Goal: Answer question/provide support: Share knowledge or assist other users

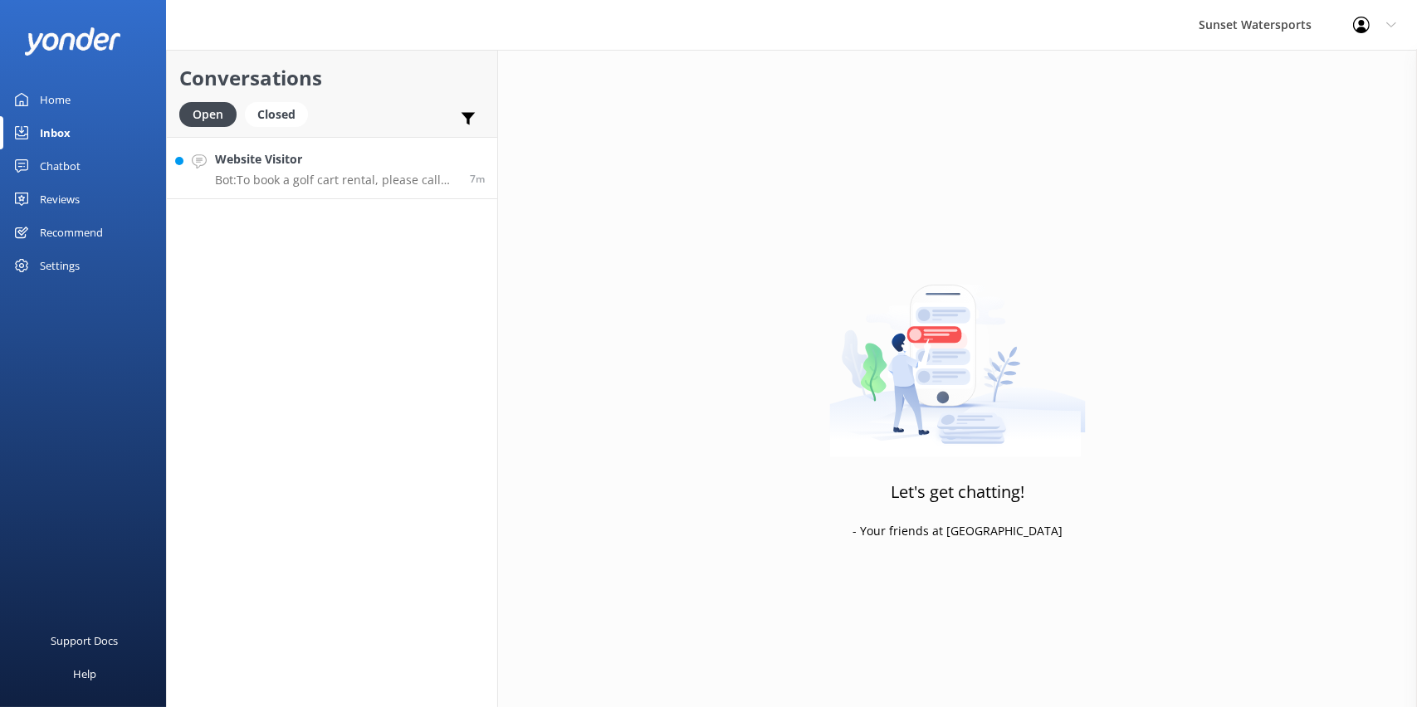
click at [364, 180] on p "Bot: To book a golf cart rental, please call our office at [PHONE_NUMBER]. Rese…" at bounding box center [336, 180] width 242 height 15
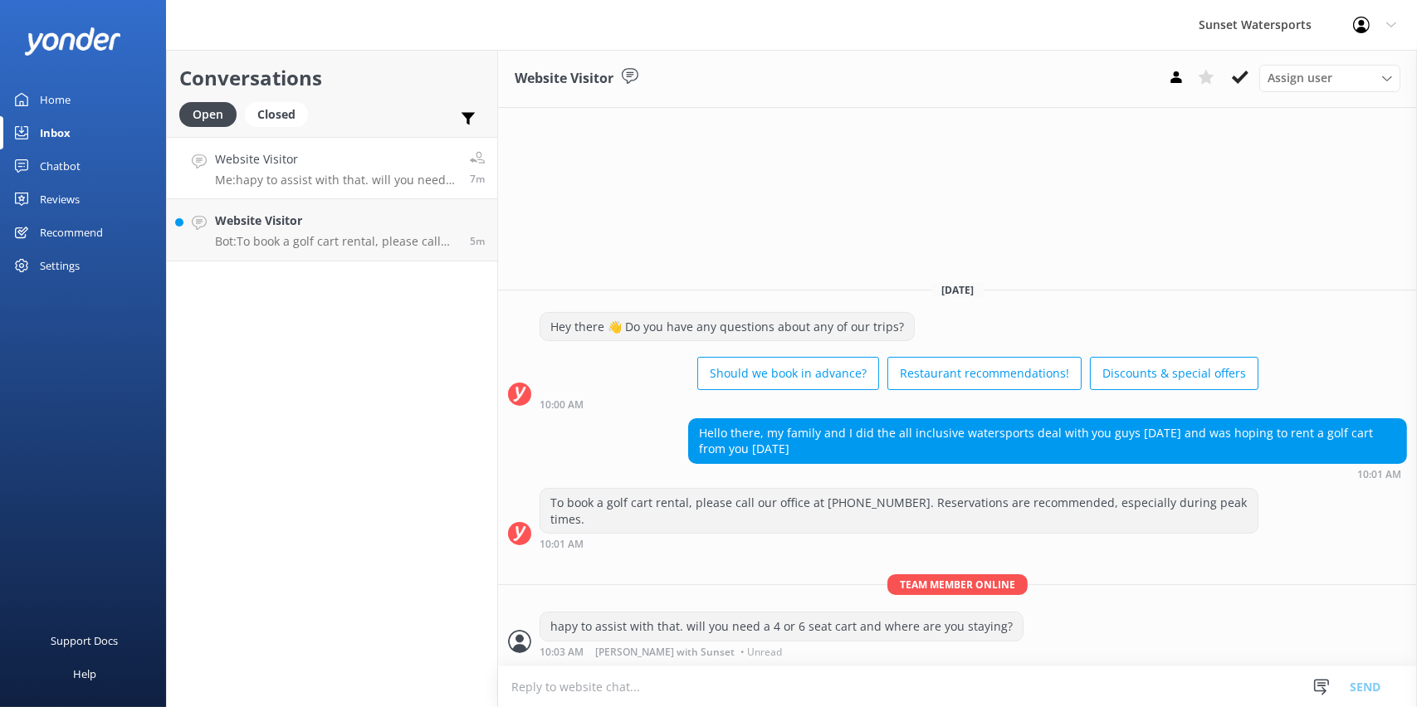
click at [750, 697] on textarea at bounding box center [957, 687] width 919 height 41
click at [335, 215] on h4 "Website Visitor" at bounding box center [336, 221] width 242 height 18
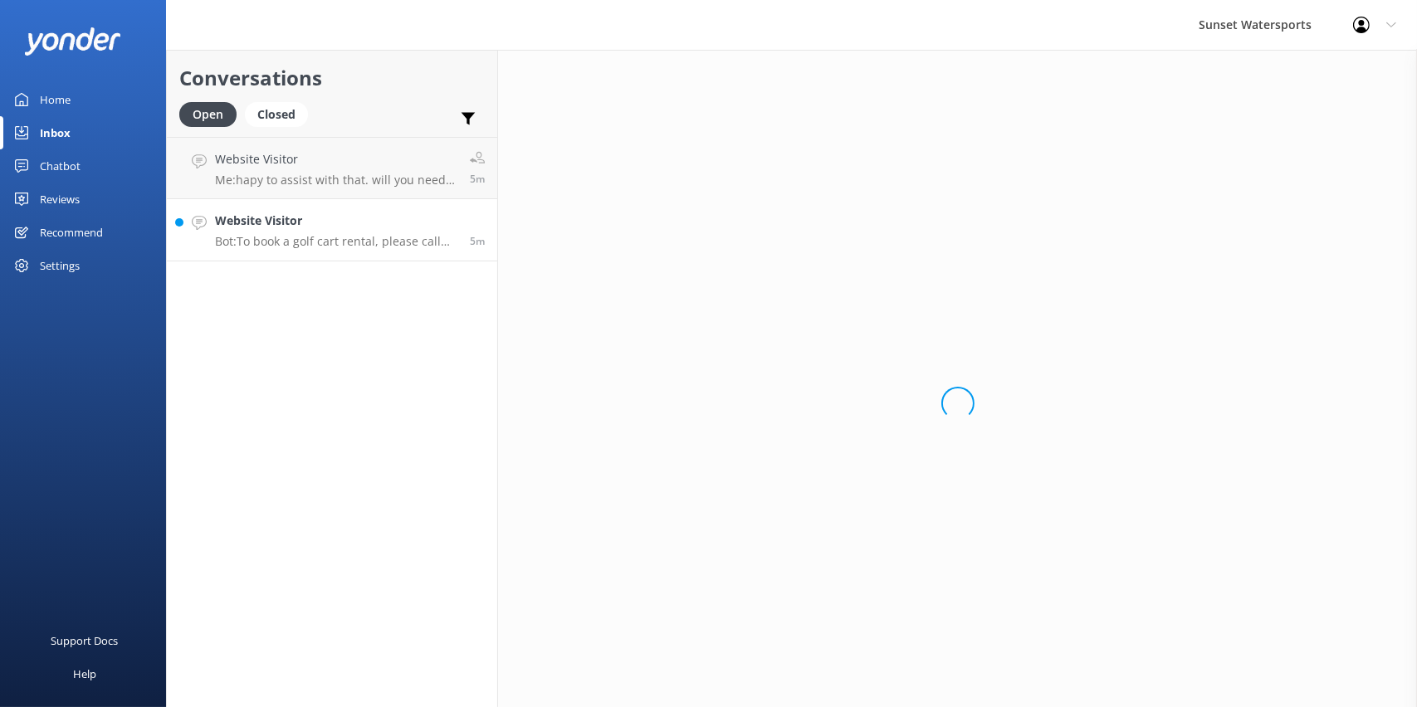
click at [335, 222] on h4 "Website Visitor" at bounding box center [336, 221] width 242 height 18
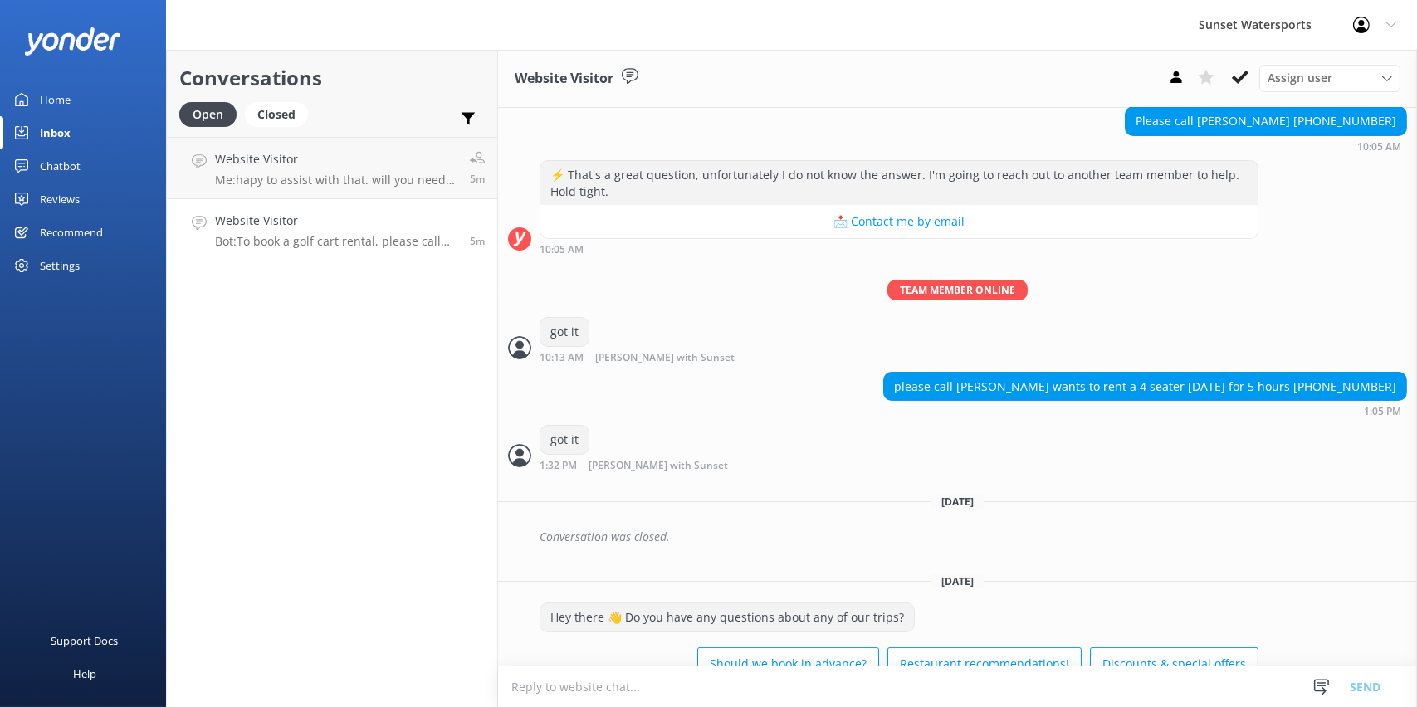
scroll to position [10284, 0]
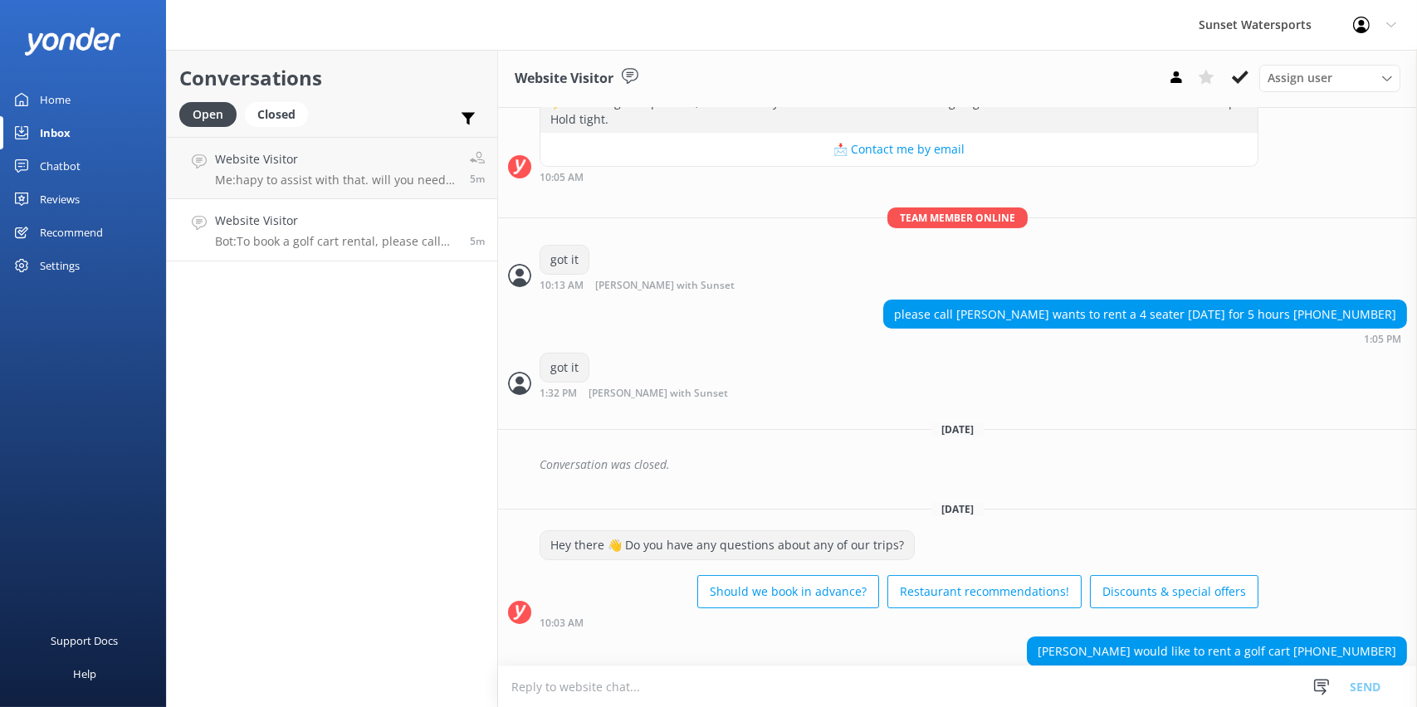
click at [712, 688] on textarea at bounding box center [957, 687] width 919 height 41
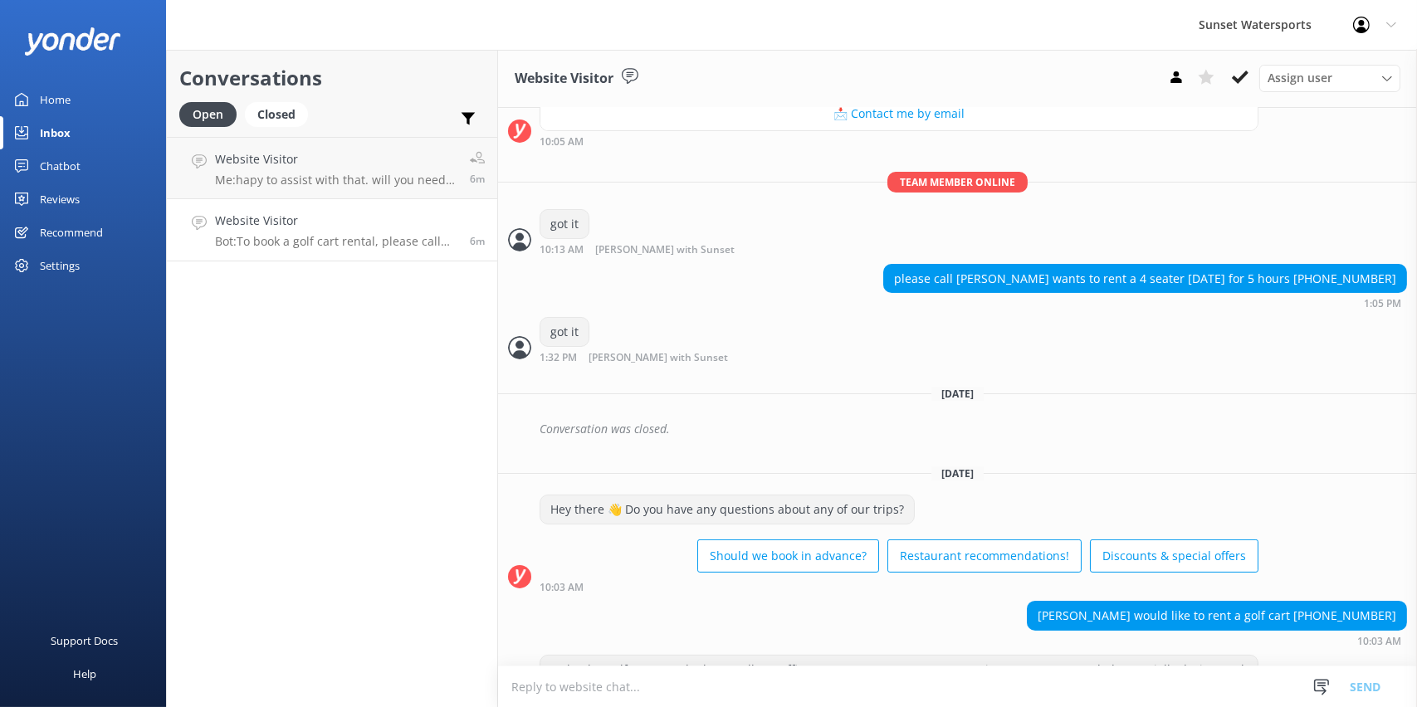
scroll to position [10321, 0]
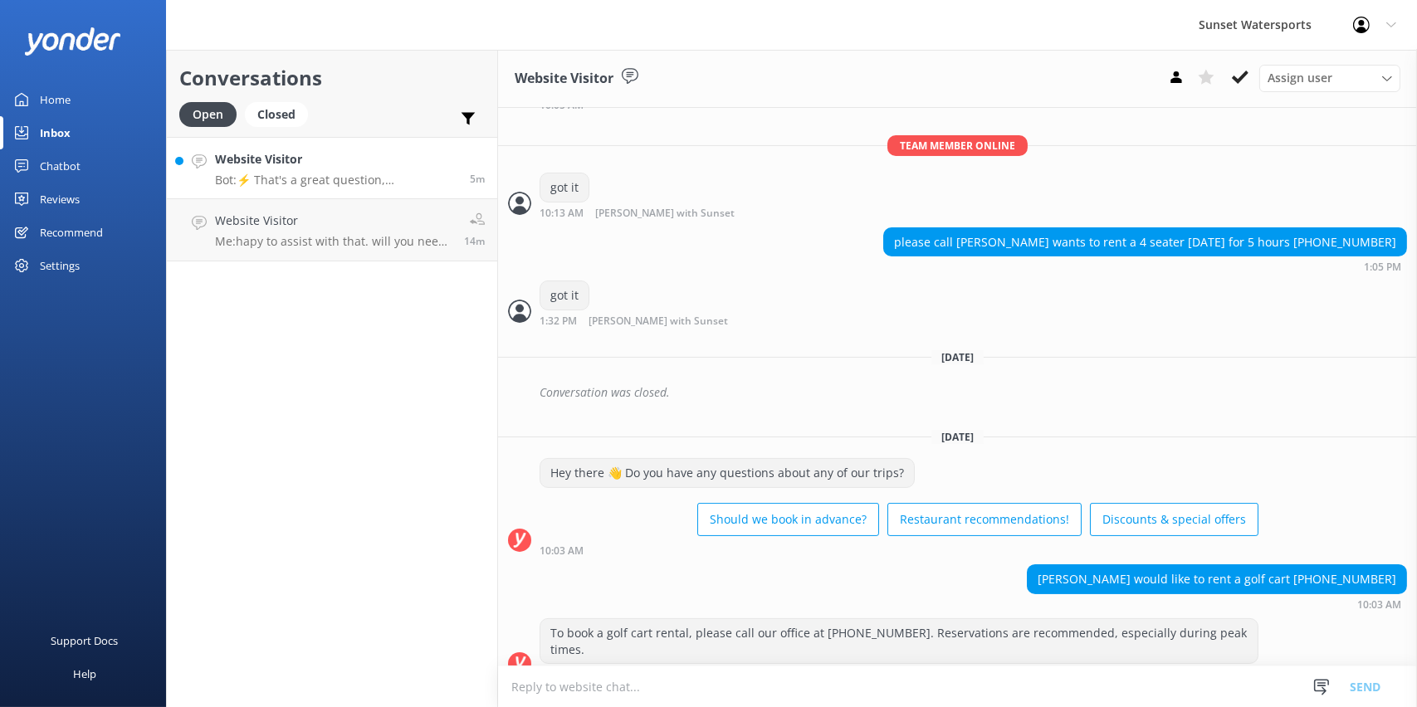
click at [389, 163] on h4 "Website Visitor" at bounding box center [336, 159] width 242 height 18
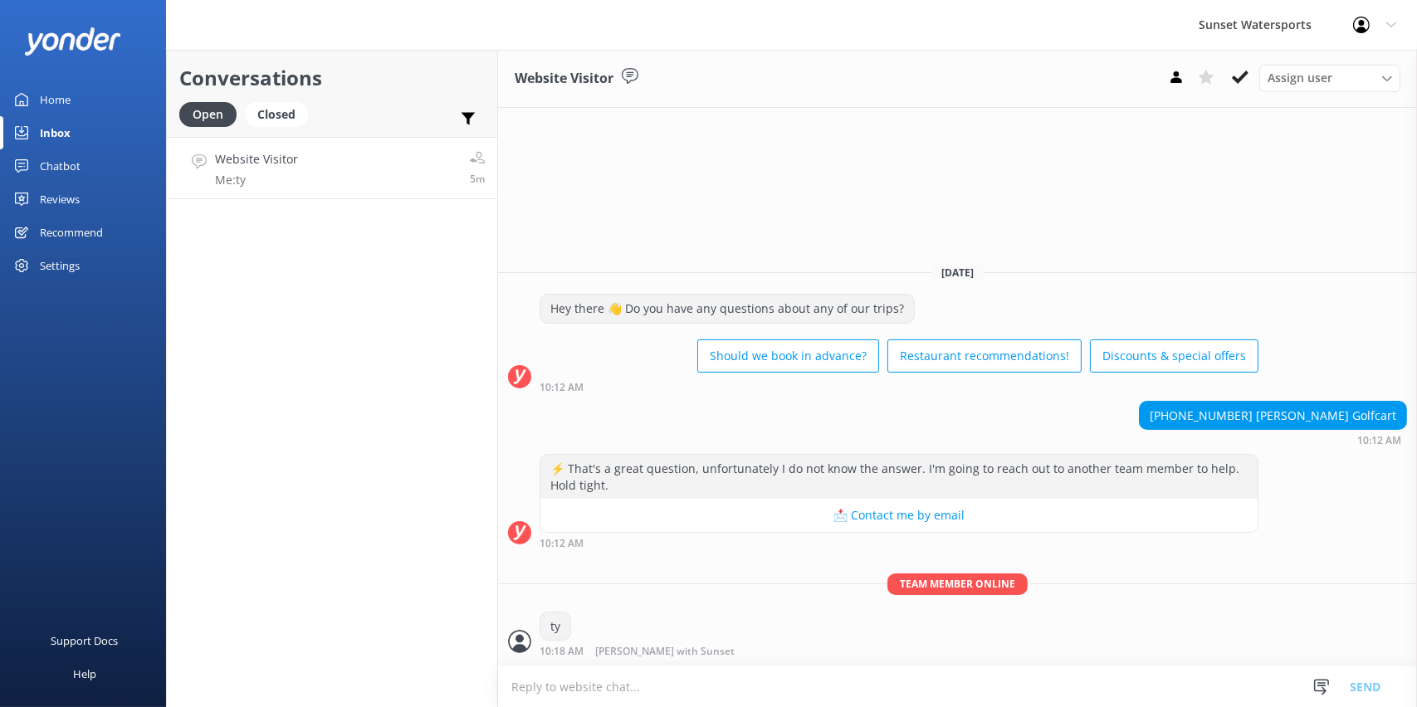
click at [340, 147] on link "Website Visitor Me: ty 5m" at bounding box center [332, 168] width 330 height 62
click at [349, 159] on link "Website Visitor Me: ty 5m" at bounding box center [332, 168] width 330 height 62
click at [301, 115] on div "Closed" at bounding box center [276, 114] width 63 height 25
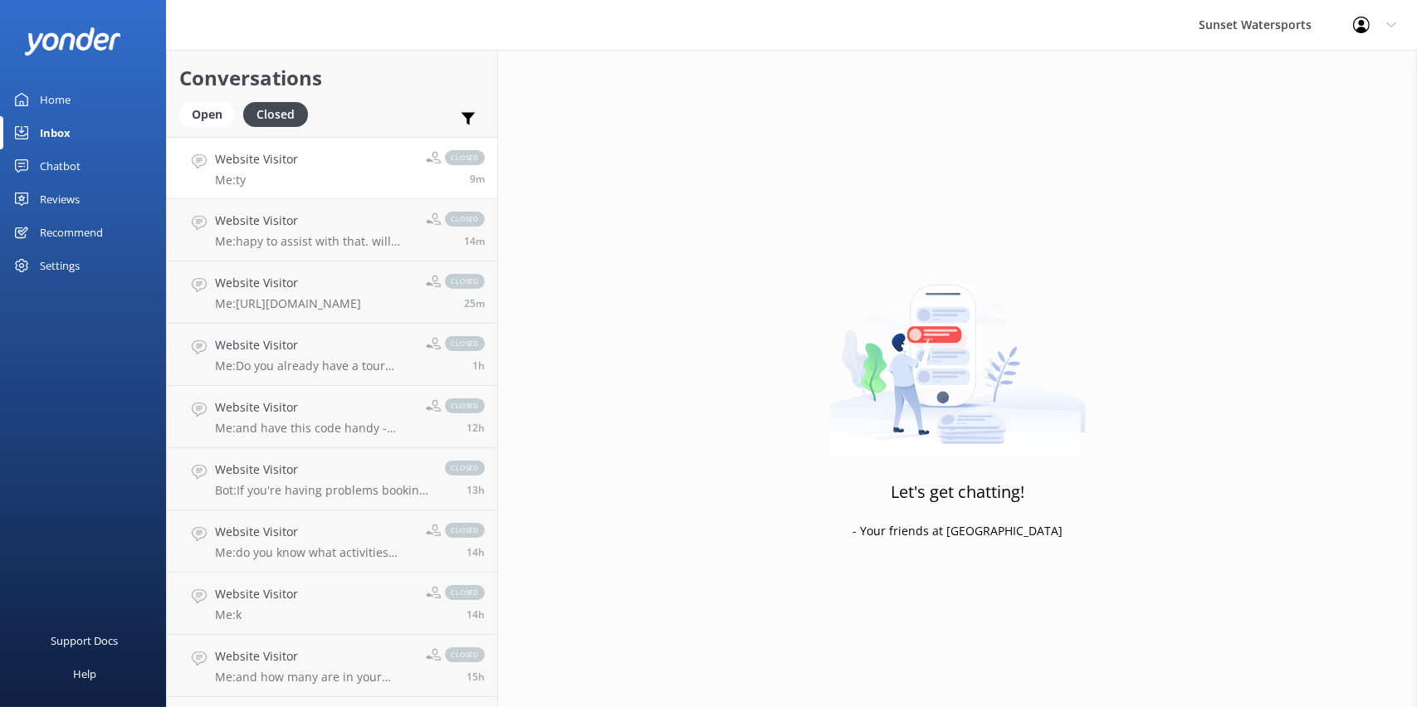
click at [349, 169] on link "Website Visitor Me: ty closed 9m" at bounding box center [332, 168] width 330 height 62
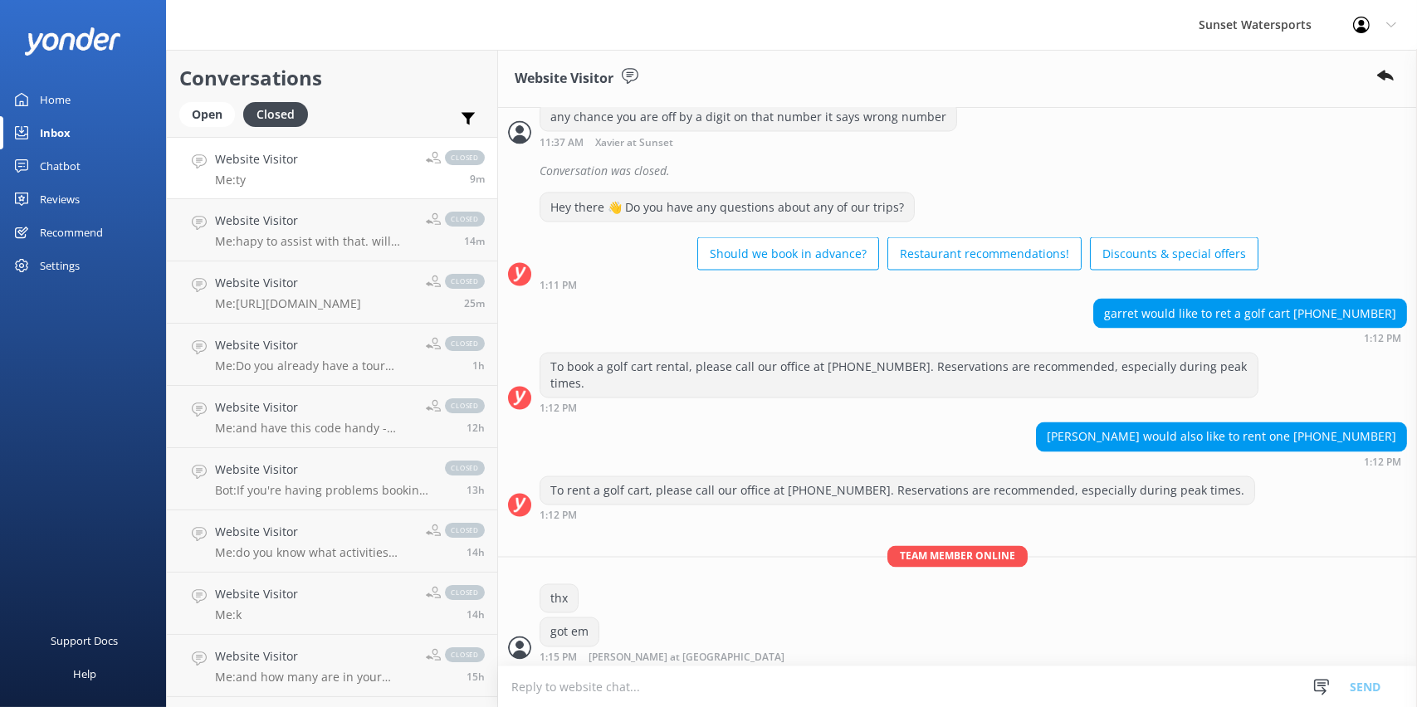
scroll to position [10321, 0]
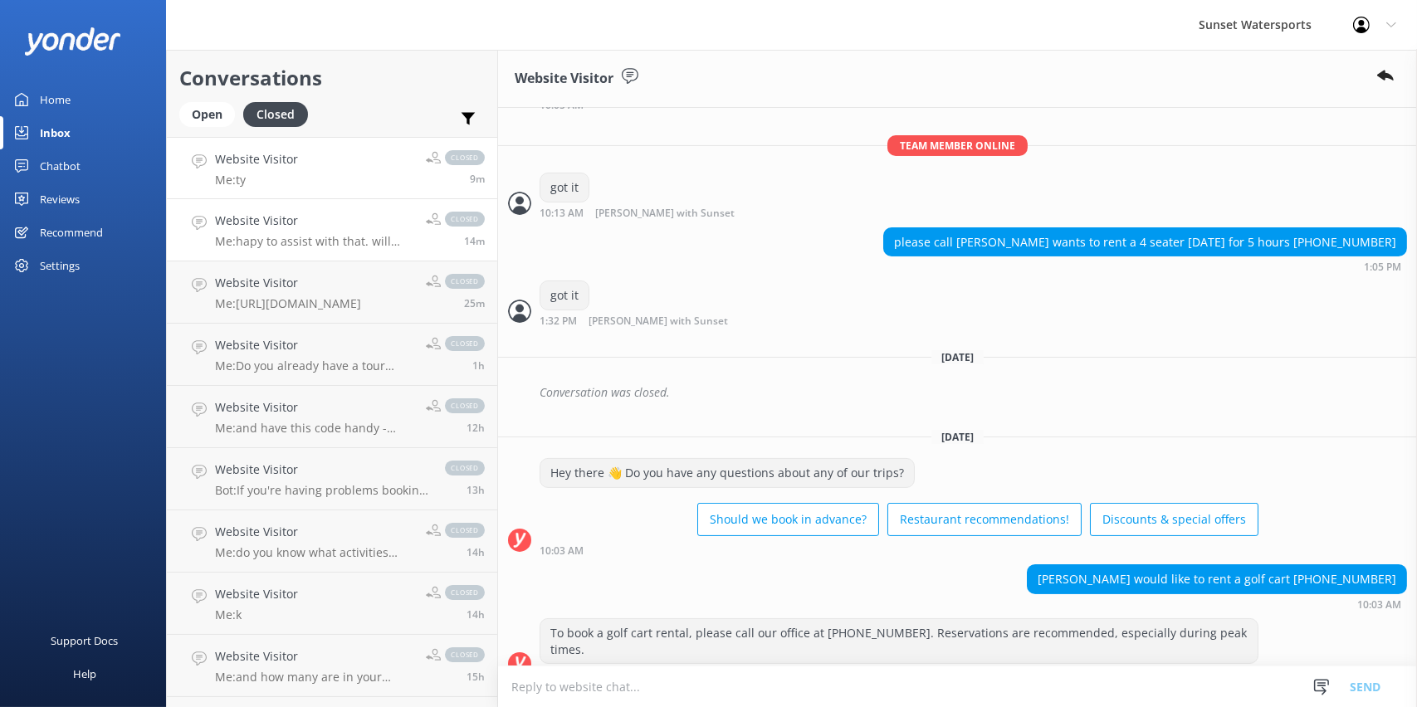
click at [347, 226] on h4 "Website Visitor" at bounding box center [314, 221] width 198 height 18
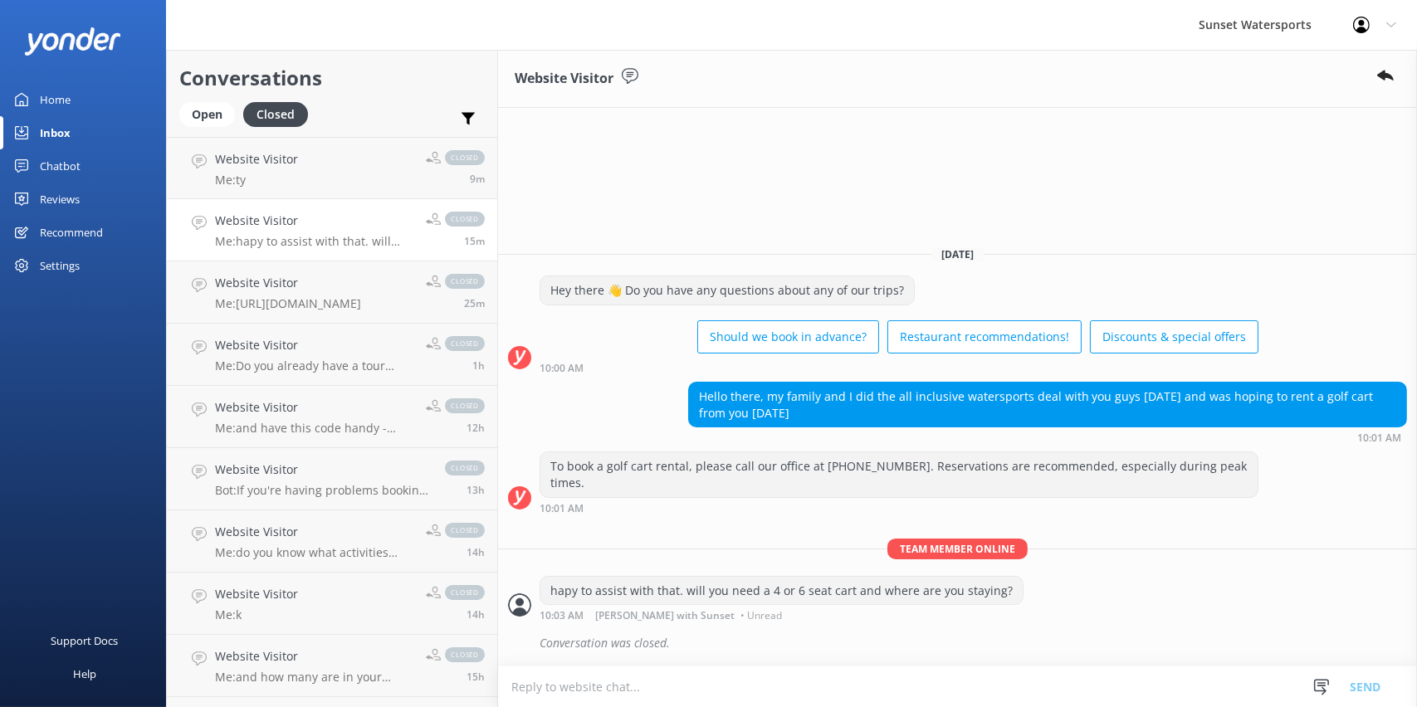
click at [206, 130] on div "Open Closed" at bounding box center [247, 122] width 137 height 40
click at [208, 122] on div "Open" at bounding box center [207, 114] width 56 height 25
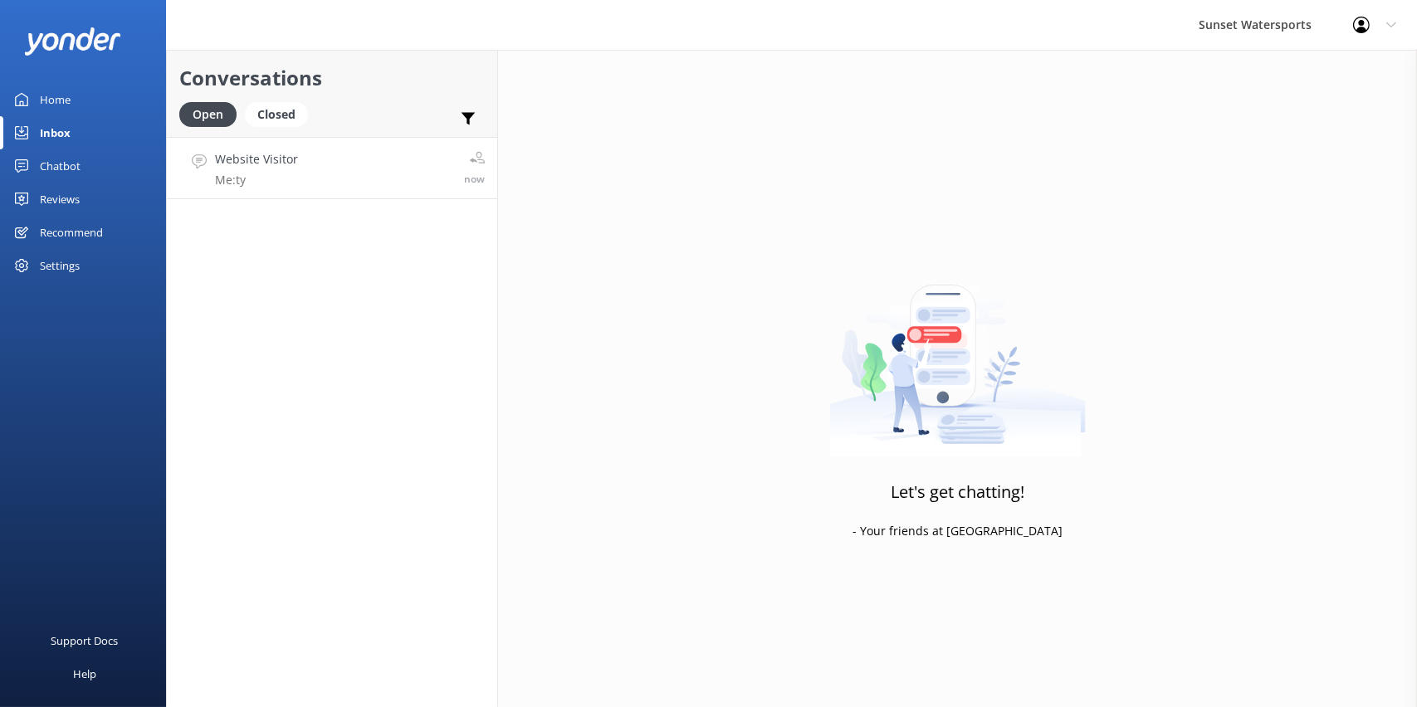
click at [390, 159] on link "Website Visitor Me: ty now" at bounding box center [332, 168] width 330 height 62
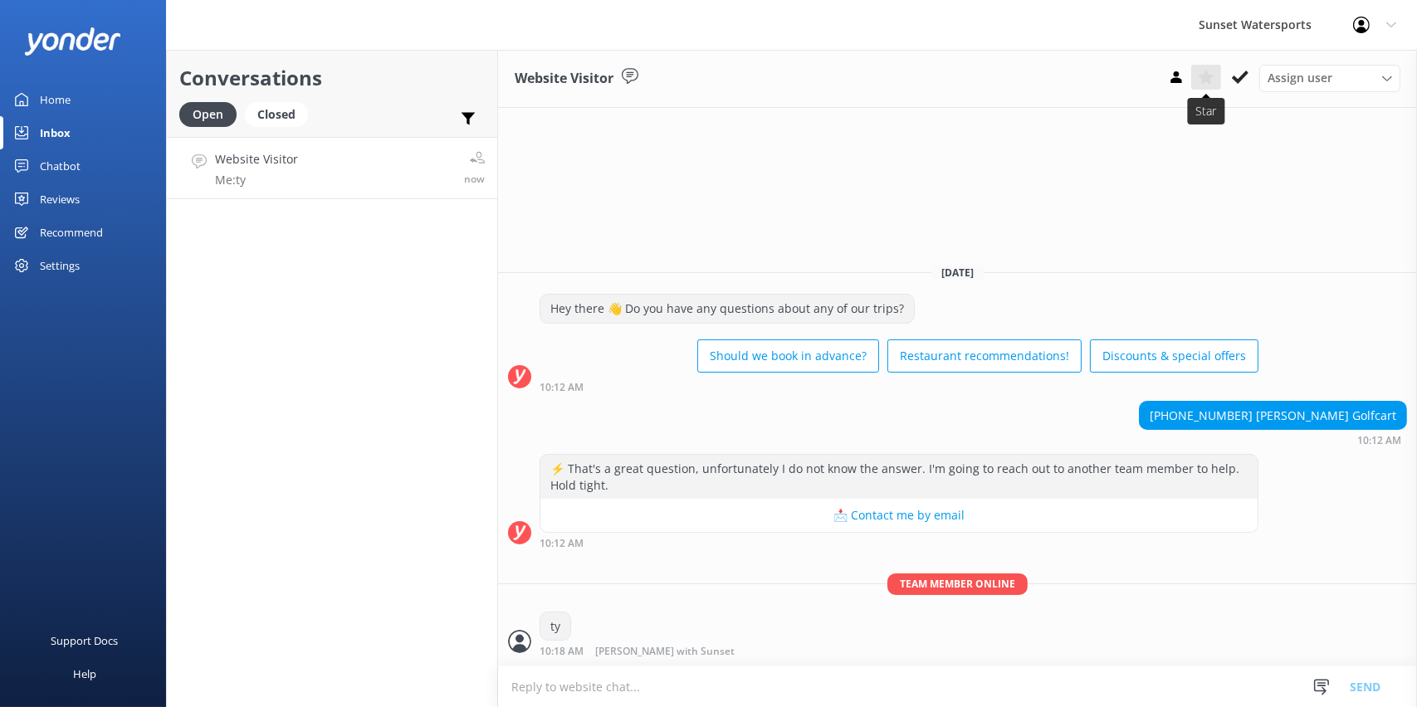
click at [1209, 76] on use at bounding box center [1206, 77] width 16 height 15
